Goal: Information Seeking & Learning: Learn about a topic

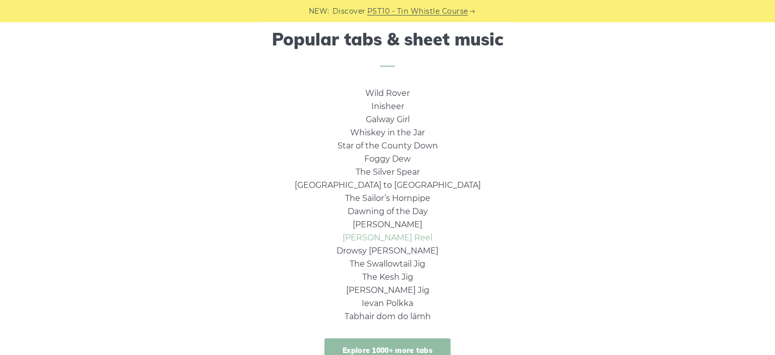
scroll to position [692, 0]
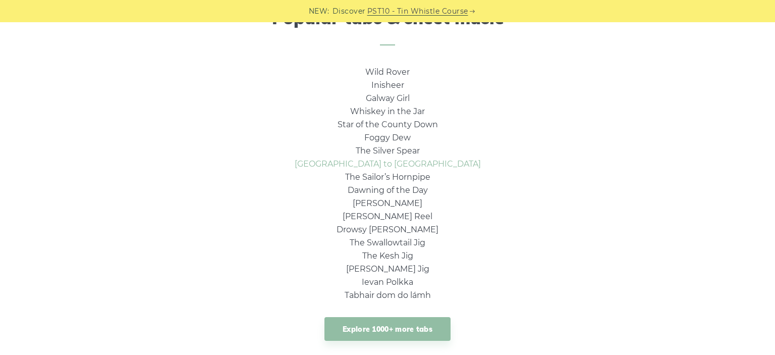
click at [372, 162] on link "[GEOGRAPHIC_DATA] to [GEOGRAPHIC_DATA]" at bounding box center [388, 164] width 186 height 10
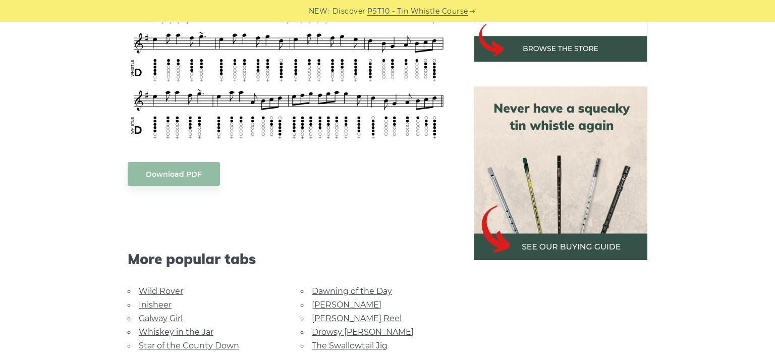
scroll to position [479, 0]
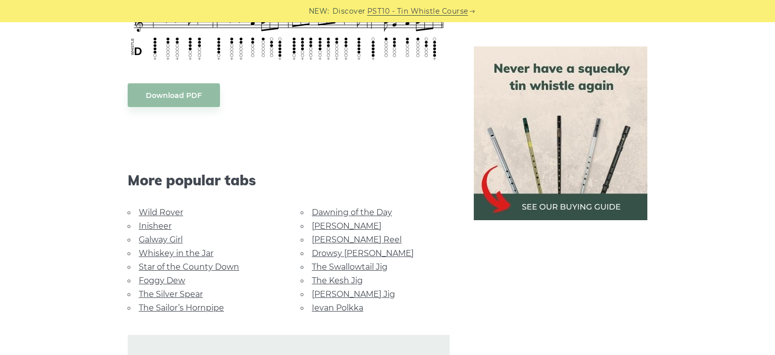
drag, startPoint x: 349, startPoint y: 282, endPoint x: 347, endPoint y: 302, distance: 19.3
click at [332, 273] on li "The Kesh Jig" at bounding box center [375, 280] width 149 height 14
click at [331, 275] on link "The Kesh Jig" at bounding box center [337, 280] width 51 height 10
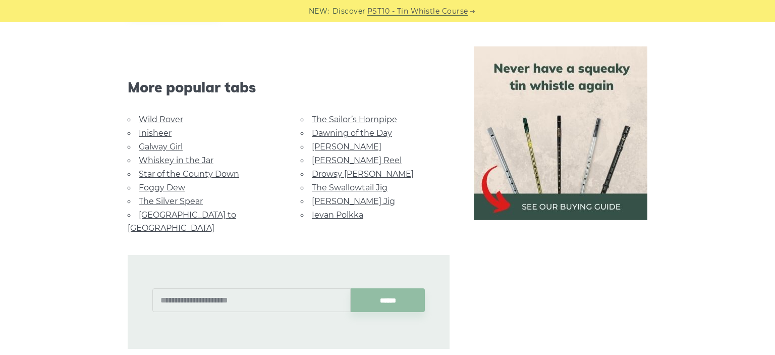
scroll to position [533, 0]
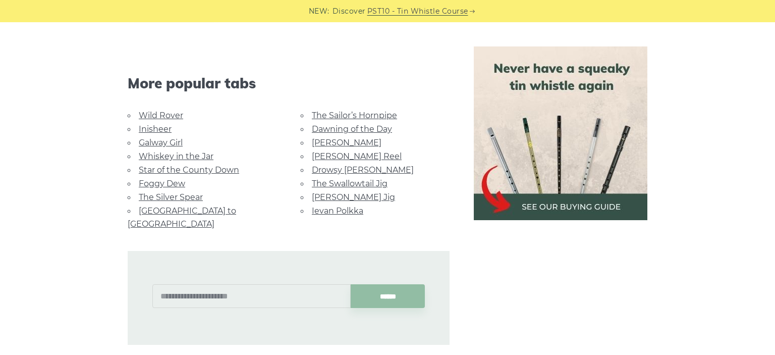
click at [337, 151] on link "[PERSON_NAME] Reel" at bounding box center [357, 156] width 90 height 10
click at [162, 116] on link "Wild Rover" at bounding box center [161, 115] width 44 height 10
click at [162, 144] on link "Galway Girl" at bounding box center [161, 143] width 44 height 10
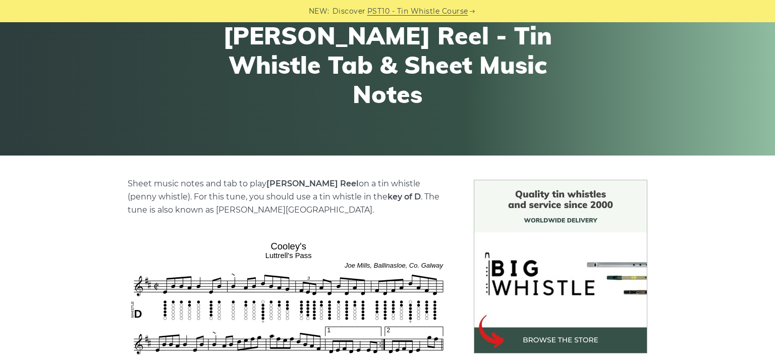
scroll to position [106, 0]
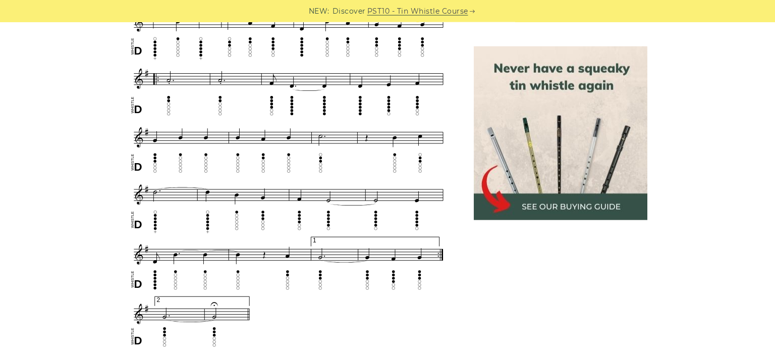
scroll to position [745, 0]
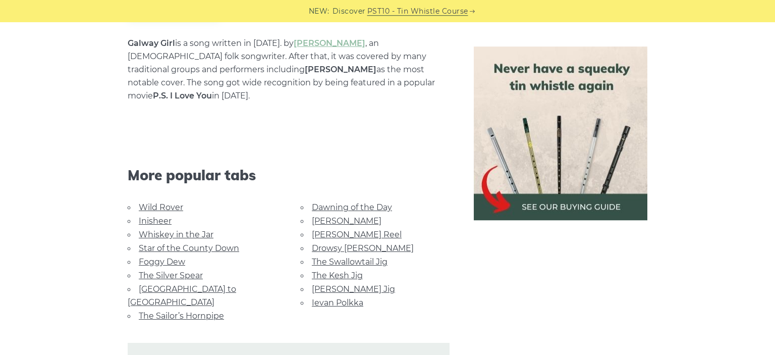
scroll to position [639, 0]
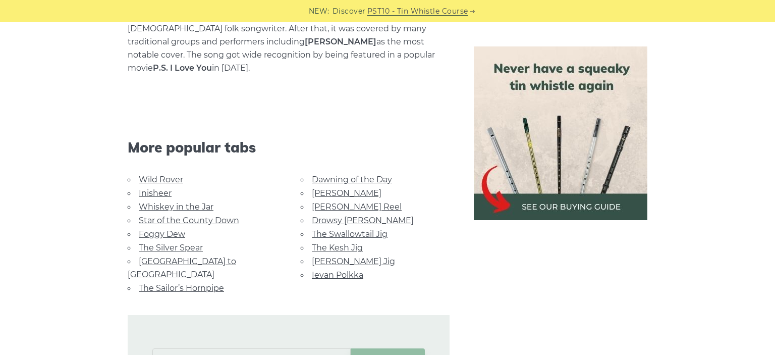
click at [378, 174] on link "Dawning of the Day" at bounding box center [352, 179] width 80 height 10
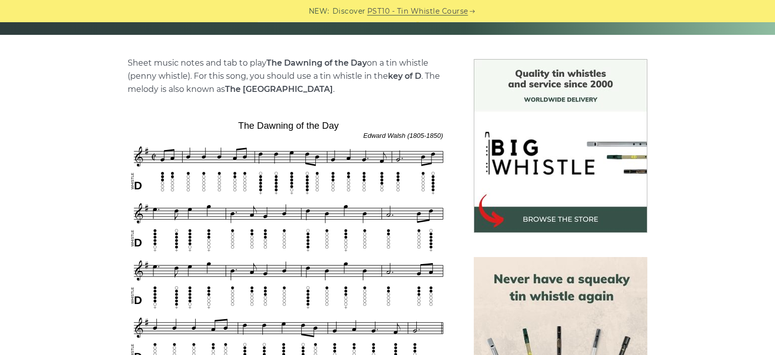
scroll to position [266, 0]
